Goal: Information Seeking & Learning: Compare options

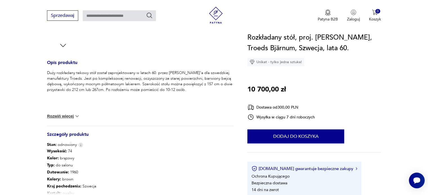
scroll to position [309, 0]
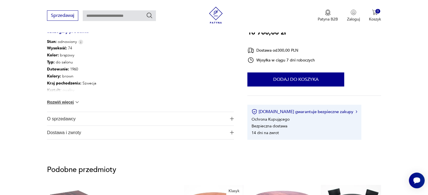
click at [63, 101] on button "Rozwiń więcej" at bounding box center [63, 103] width 33 height 6
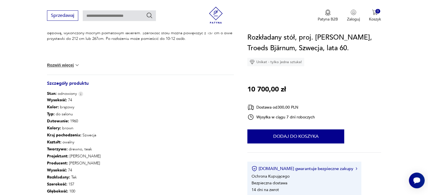
scroll to position [206, 0]
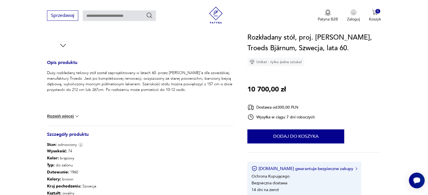
click at [64, 119] on button "Rozwiń więcej" at bounding box center [63, 117] width 33 height 6
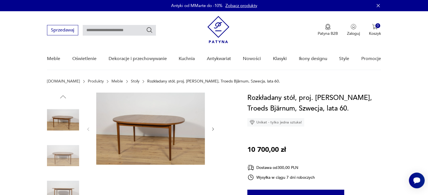
scroll to position [103, 0]
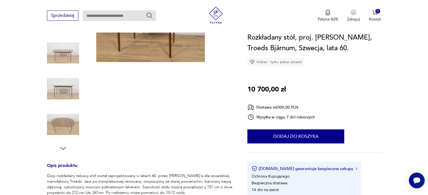
click at [63, 148] on icon "button" at bounding box center [63, 149] width 8 height 8
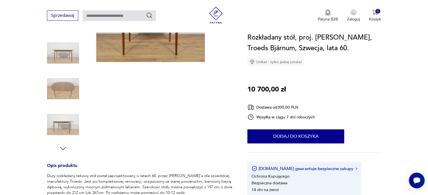
click at [63, 148] on icon "button" at bounding box center [63, 149] width 8 height 8
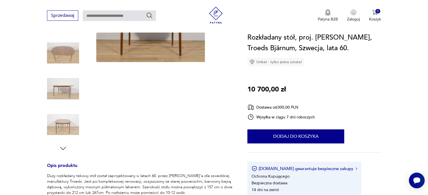
click at [64, 148] on icon "button" at bounding box center [63, 149] width 8 height 8
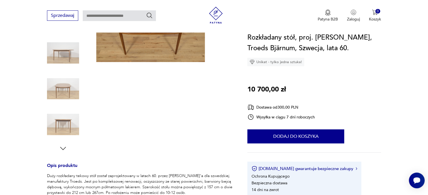
click at [64, 148] on icon "button" at bounding box center [63, 149] width 8 height 8
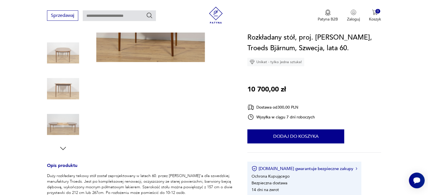
click at [64, 148] on icon "button" at bounding box center [63, 149] width 8 height 8
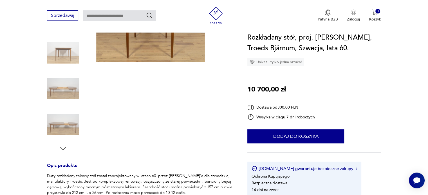
click at [64, 147] on icon "button" at bounding box center [63, 149] width 8 height 8
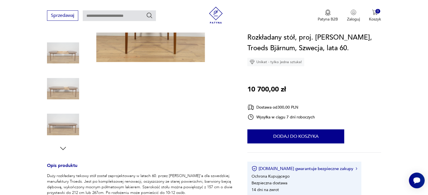
click at [61, 128] on img at bounding box center [63, 125] width 32 height 32
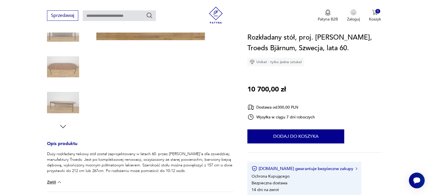
scroll to position [206, 0]
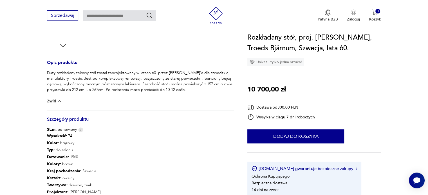
click at [53, 98] on button "Zwiń" at bounding box center [54, 101] width 15 height 6
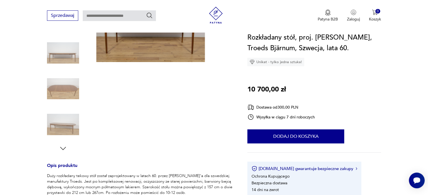
scroll to position [0, 0]
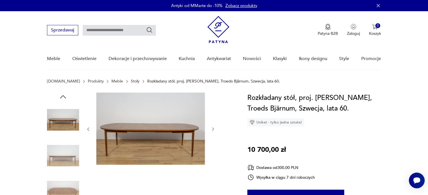
click at [213, 130] on icon "button" at bounding box center [213, 129] width 5 height 5
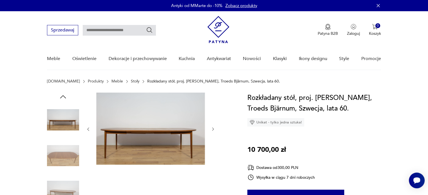
click at [213, 130] on icon "button" at bounding box center [213, 129] width 5 height 5
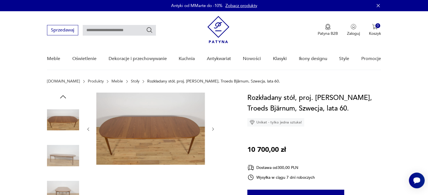
click at [213, 130] on icon "button" at bounding box center [213, 129] width 5 height 5
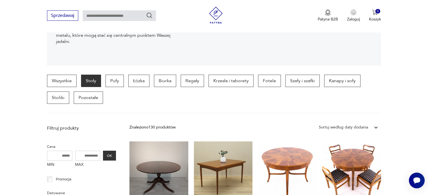
scroll to position [215, 0]
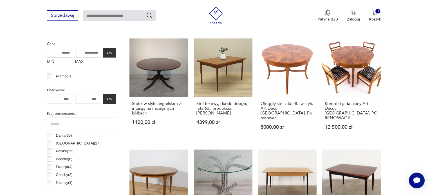
click at [89, 54] on input "MAX" at bounding box center [87, 53] width 25 height 10
type input "*****"
click at [110, 52] on button "OK" at bounding box center [109, 53] width 13 height 10
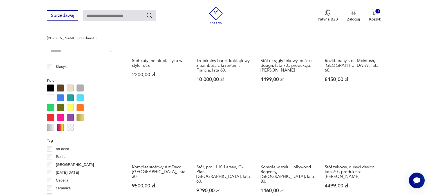
scroll to position [476, 0]
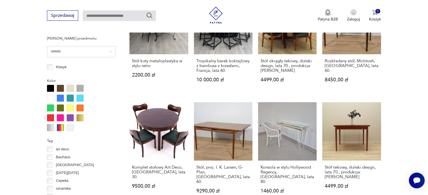
click at [66, 53] on input "search" at bounding box center [81, 51] width 69 height 11
click at [25, 59] on section "Filtruj produkty Cena MIN MAX ***** OK Promocja Datowanie OK Kraj pochodzenia D…" at bounding box center [214, 154] width 428 height 792
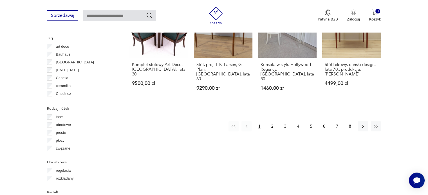
scroll to position [682, 0]
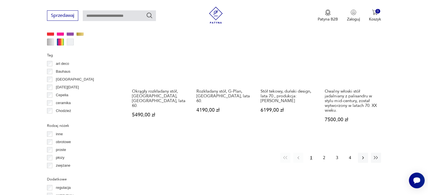
scroll to position [665, 0]
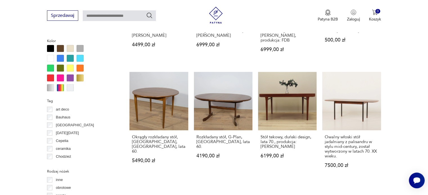
scroll to position [619, 0]
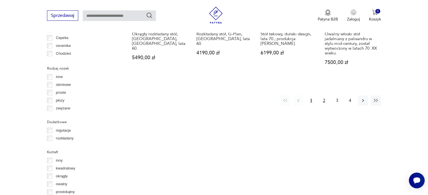
click at [322, 96] on button "2" at bounding box center [324, 101] width 10 height 10
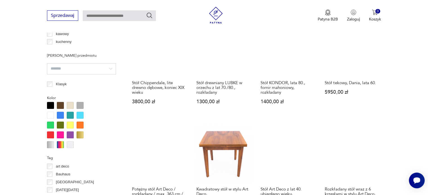
scroll to position [561, 0]
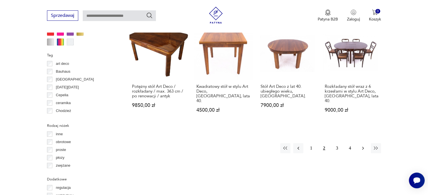
click at [364, 146] on icon "button" at bounding box center [363, 149] width 6 height 6
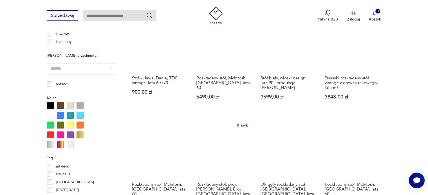
scroll to position [561, 0]
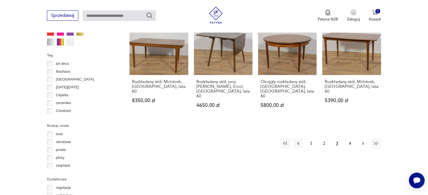
click at [360, 141] on icon "button" at bounding box center [363, 144] width 6 height 6
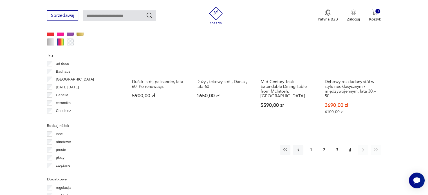
scroll to position [458, 0]
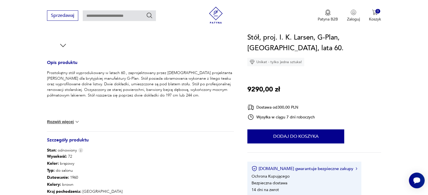
scroll to position [309, 0]
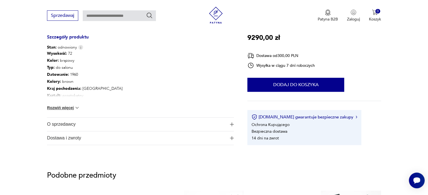
click at [68, 107] on button "Rozwiń więcej" at bounding box center [63, 108] width 33 height 6
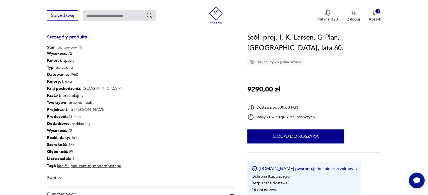
scroll to position [206, 0]
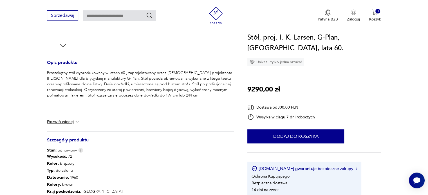
click at [66, 121] on button "Rozwiń więcej" at bounding box center [63, 122] width 33 height 6
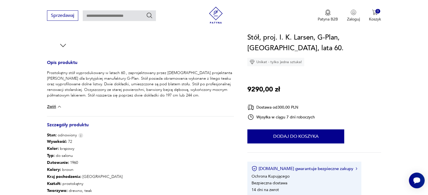
scroll to position [103, 0]
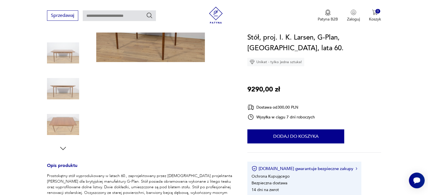
click at [65, 146] on icon "button" at bounding box center [63, 149] width 8 height 8
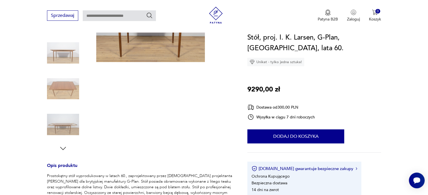
click at [65, 146] on icon "button" at bounding box center [63, 149] width 8 height 8
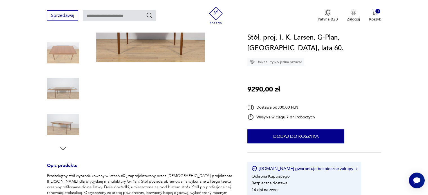
click at [74, 92] on img at bounding box center [63, 89] width 32 height 32
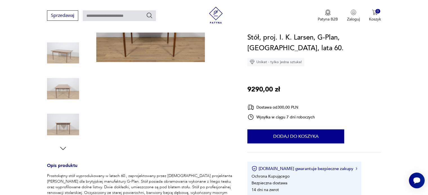
click at [67, 129] on img at bounding box center [63, 125] width 32 height 32
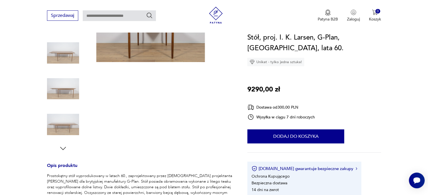
click at [68, 129] on img at bounding box center [63, 125] width 32 height 32
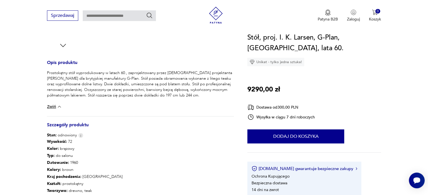
scroll to position [309, 0]
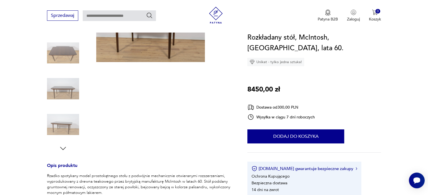
scroll to position [206, 0]
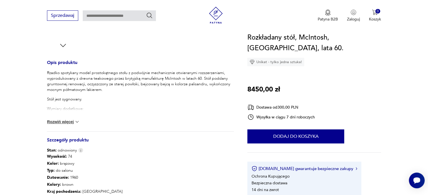
click at [65, 118] on div "Rzadko spotykany model prostokątnego stołu z podwójnie mechanicznie otwieranymi…" at bounding box center [140, 100] width 187 height 61
click at [66, 120] on button "Rozwiń więcej" at bounding box center [63, 122] width 33 height 6
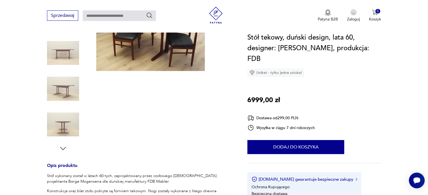
scroll to position [206, 0]
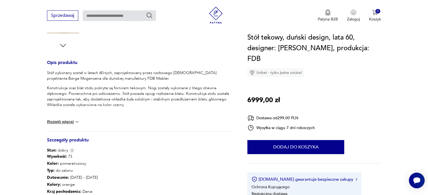
click at [74, 121] on img at bounding box center [77, 122] width 6 height 6
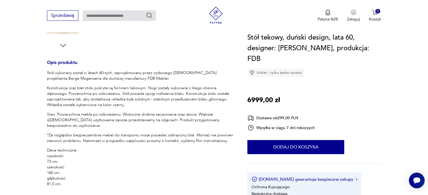
scroll to position [309, 0]
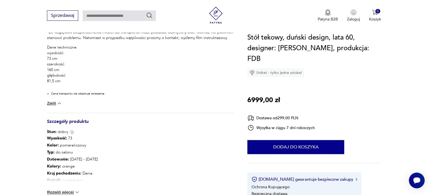
click at [73, 191] on button "Rozwiń więcej" at bounding box center [63, 193] width 33 height 6
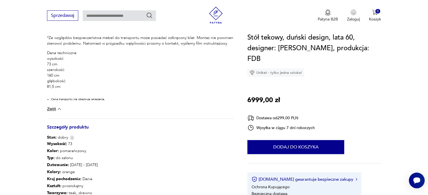
scroll to position [206, 0]
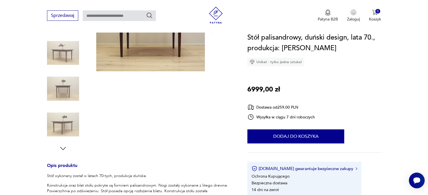
scroll to position [206, 0]
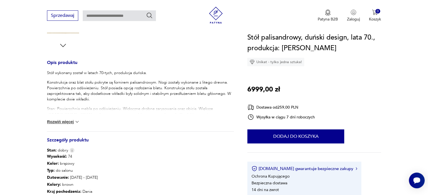
click at [69, 126] on div "Stół wykonany został w latach 70-tych, produkcja duńska. Konstrukcja oraz blat …" at bounding box center [140, 100] width 187 height 61
click at [69, 122] on button "Rozwiń więcej" at bounding box center [63, 122] width 33 height 6
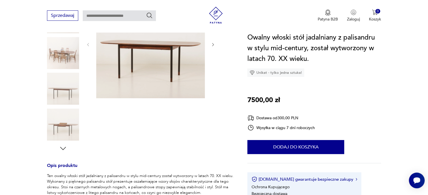
scroll to position [206, 0]
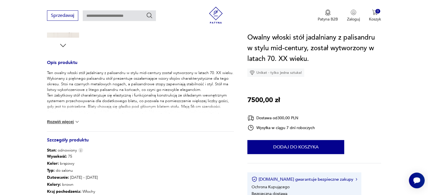
click at [69, 121] on button "Rozwiń więcej" at bounding box center [63, 122] width 33 height 6
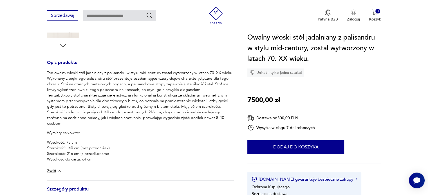
scroll to position [103, 0]
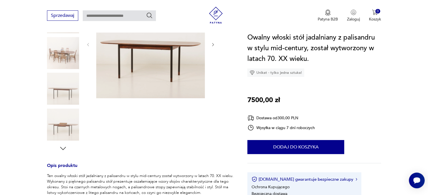
click at [59, 92] on img at bounding box center [63, 89] width 32 height 32
click at [60, 102] on img at bounding box center [63, 89] width 32 height 32
click at [62, 111] on img at bounding box center [63, 125] width 32 height 32
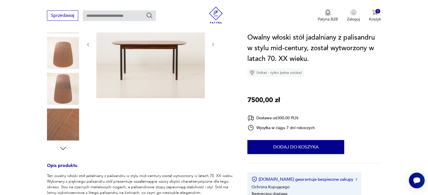
click at [61, 95] on img at bounding box center [63, 89] width 32 height 32
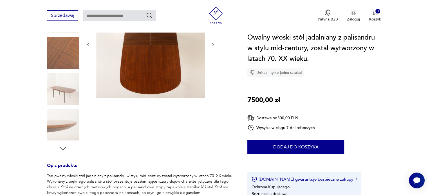
click at [173, 76] on img at bounding box center [150, 44] width 109 height 109
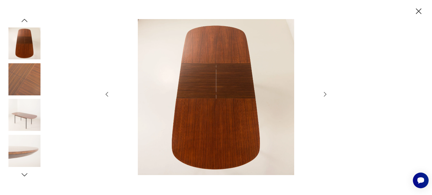
click at [416, 11] on icon "button" at bounding box center [419, 11] width 10 height 10
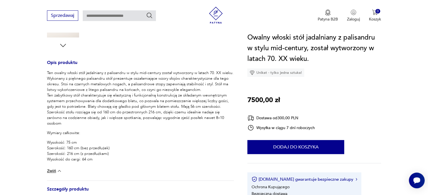
scroll to position [309, 0]
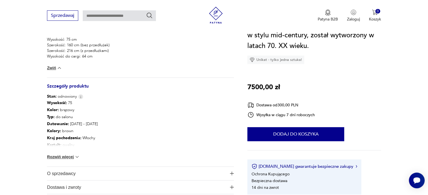
click at [67, 157] on button "Rozwiń więcej" at bounding box center [63, 157] width 33 height 6
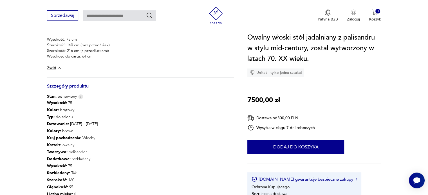
scroll to position [412, 0]
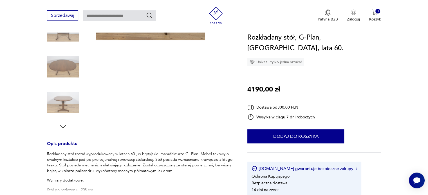
scroll to position [206, 0]
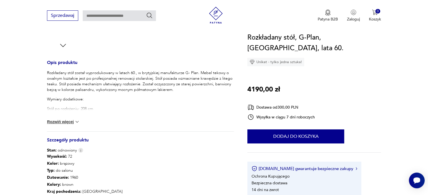
click at [76, 120] on img at bounding box center [77, 122] width 6 height 6
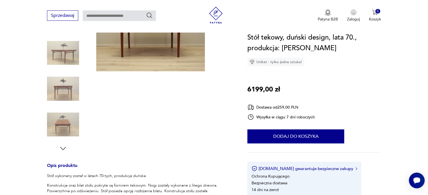
scroll to position [206, 0]
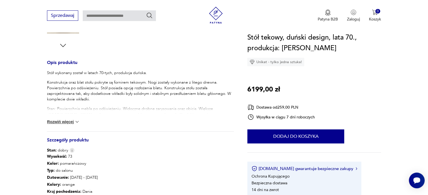
click at [73, 124] on button "Rozwiń więcej" at bounding box center [63, 122] width 33 height 6
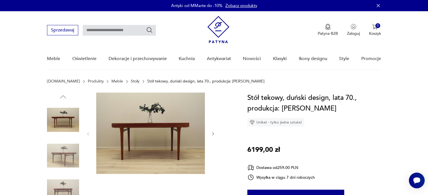
scroll to position [103, 0]
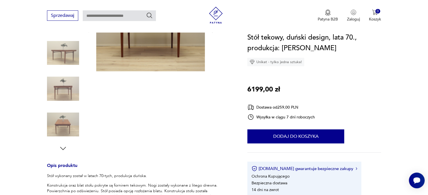
click at [64, 131] on img at bounding box center [63, 125] width 32 height 32
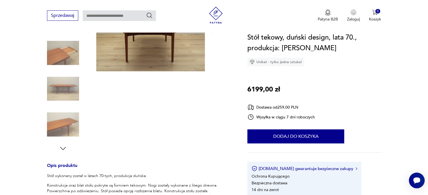
click at [63, 127] on img at bounding box center [63, 125] width 32 height 32
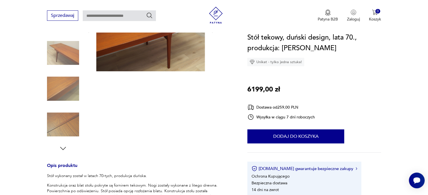
scroll to position [0, 0]
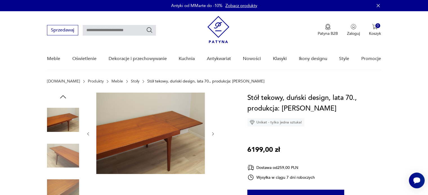
click at [57, 185] on img at bounding box center [63, 192] width 32 height 32
